Goal: Check status: Check status

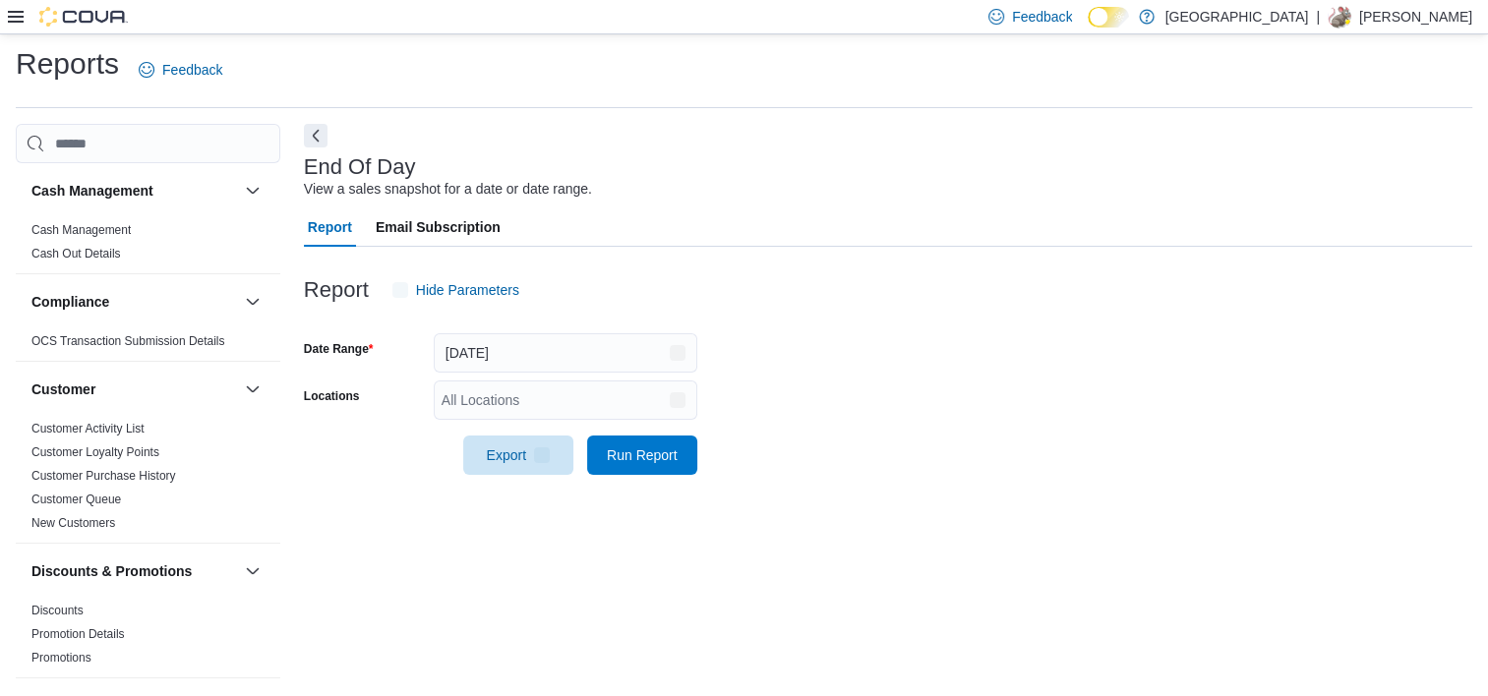
scroll to position [11, 0]
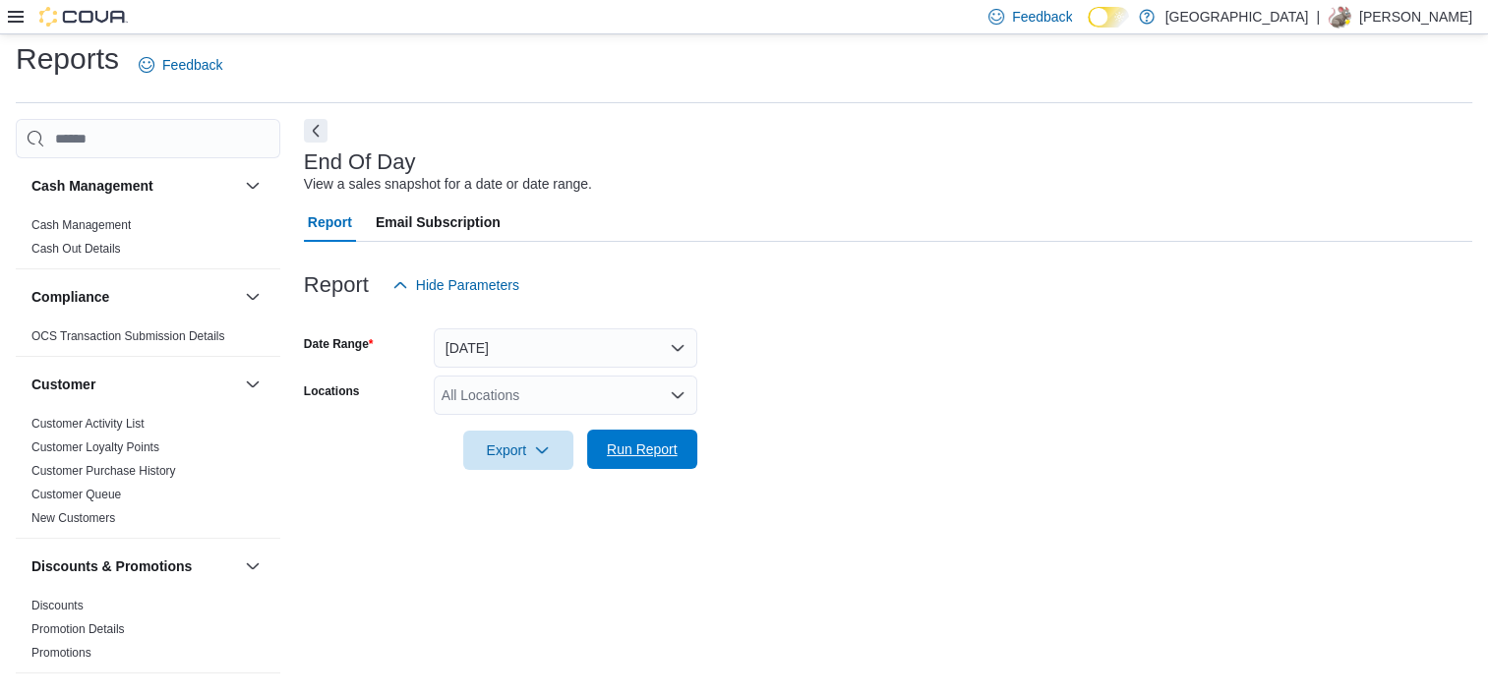
click at [653, 439] on span "Run Report" at bounding box center [642, 449] width 87 height 39
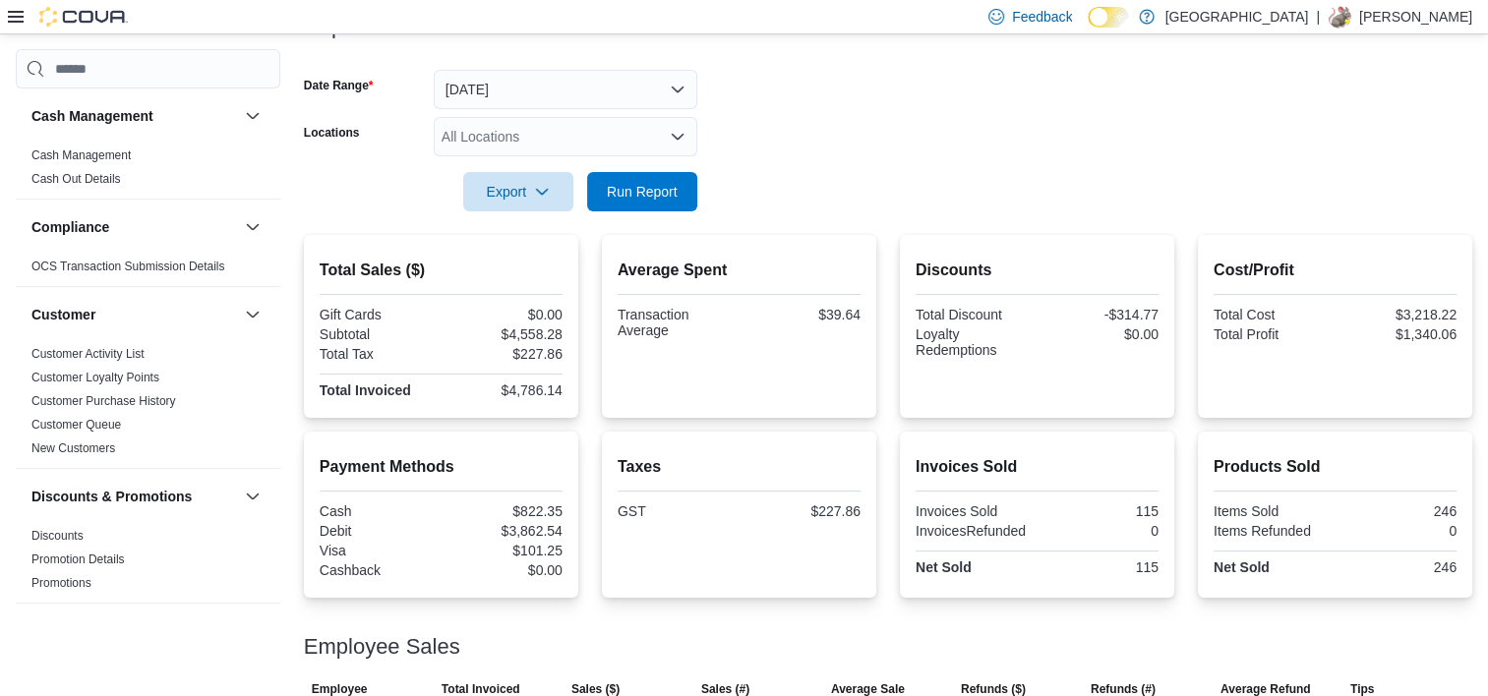
scroll to position [102, 0]
